Goal: Information Seeking & Learning: Learn about a topic

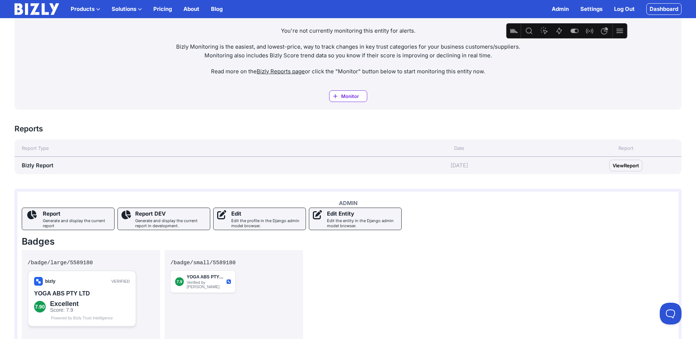
scroll to position [301, 0]
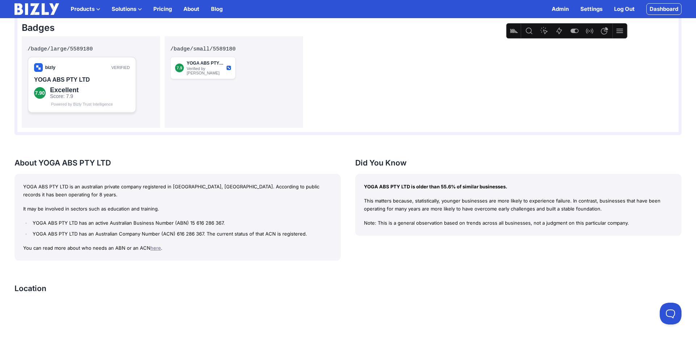
scroll to position [533, 0]
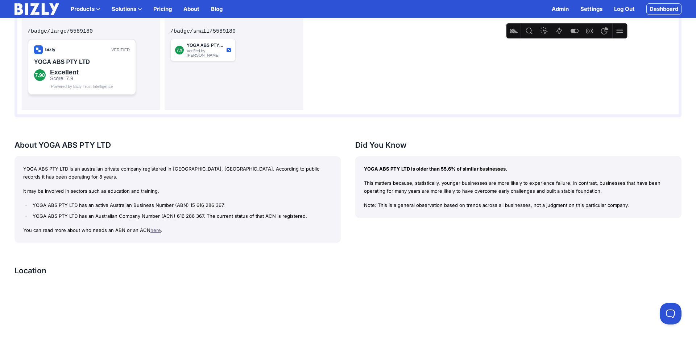
click at [384, 189] on p "This matters because, statistically, younger businesses are more likely to expe…" at bounding box center [518, 187] width 309 height 17
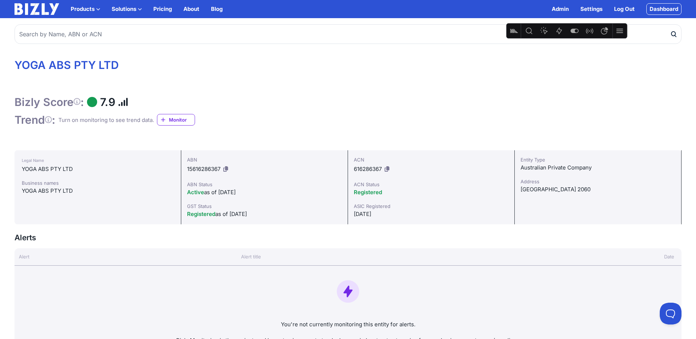
scroll to position [0, 0]
